Goal: Navigation & Orientation: Find specific page/section

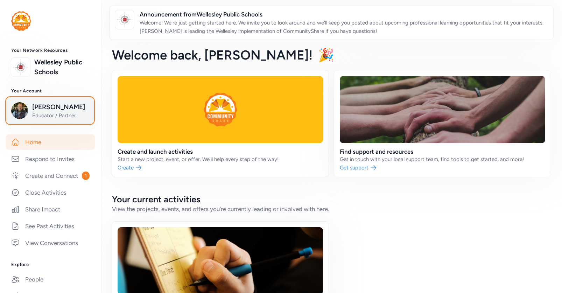
click at [39, 111] on span "[PERSON_NAME]" at bounding box center [60, 107] width 57 height 10
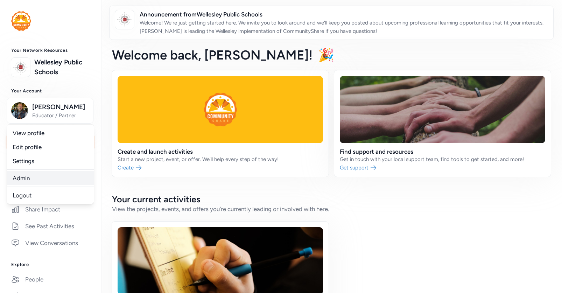
click at [27, 178] on link "Admin" at bounding box center [50, 178] width 87 height 14
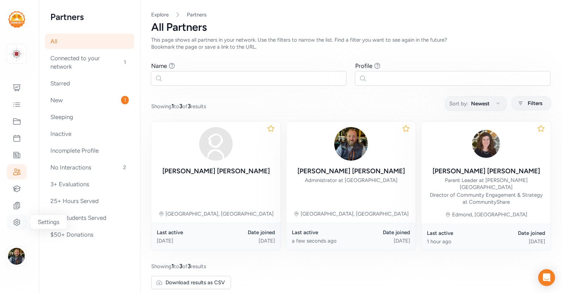
click at [20, 223] on icon at bounding box center [17, 222] width 8 height 8
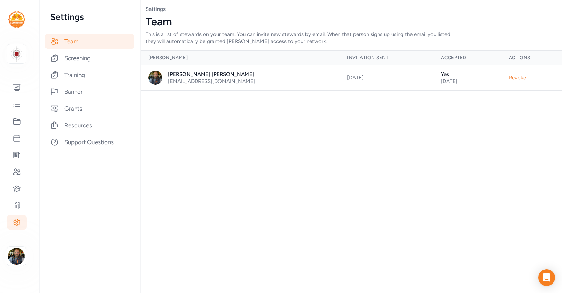
click at [449, 43] on div "Team This is a list of stewards on your team. You can invite new stewards by em…" at bounding box center [351, 29] width 411 height 29
click at [68, 58] on div "Screening" at bounding box center [90, 57] width 90 height 15
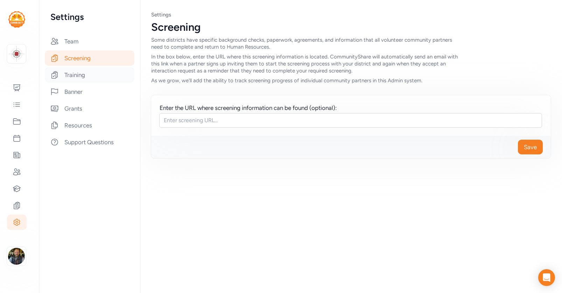
click at [71, 70] on div "Training" at bounding box center [90, 74] width 90 height 15
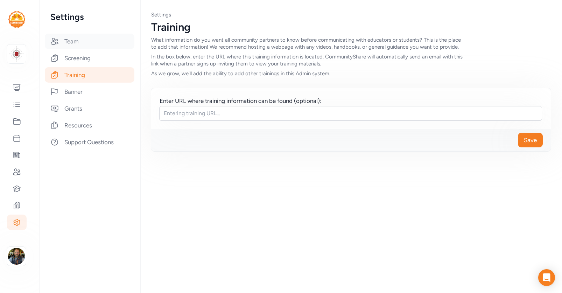
click at [67, 39] on div "Team" at bounding box center [90, 41] width 90 height 15
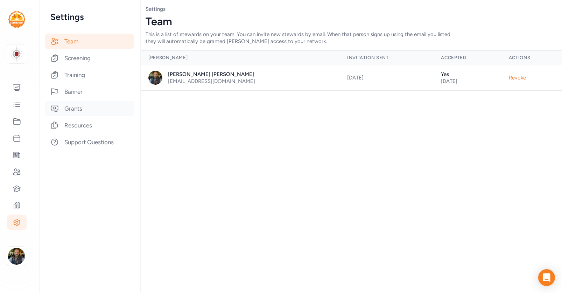
click at [70, 108] on div "Grants" at bounding box center [90, 108] width 90 height 15
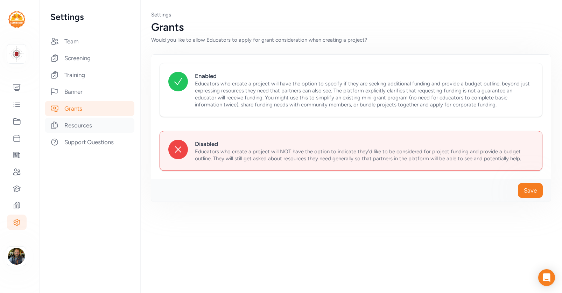
click at [72, 130] on div "Resources" at bounding box center [90, 125] width 90 height 15
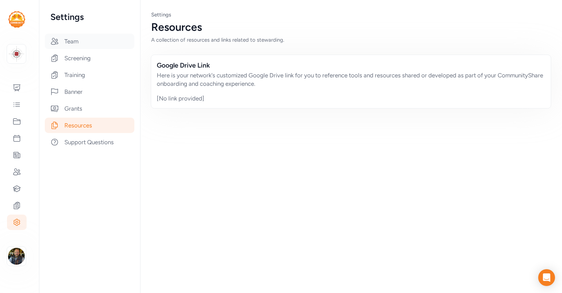
click at [70, 42] on div "Team" at bounding box center [90, 41] width 90 height 15
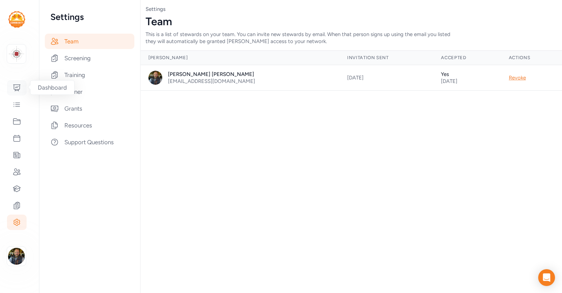
click at [17, 91] on icon at bounding box center [17, 88] width 8 height 8
